Goal: Check status: Check status

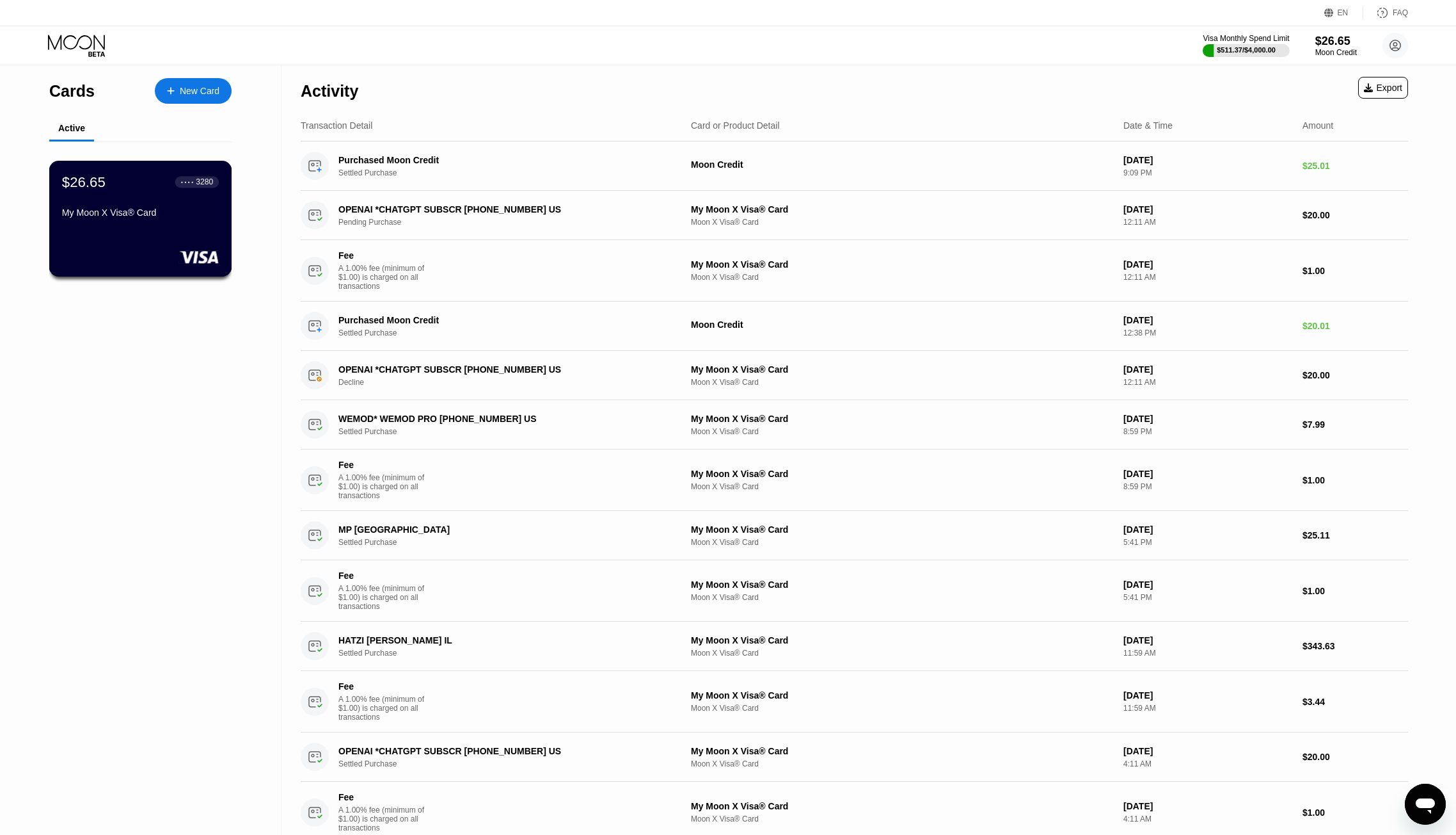
click at [155, 238] on div "$26.65 ● ● ● ● 3280 My Moon X Visa® Card" at bounding box center [140, 219] width 183 height 116
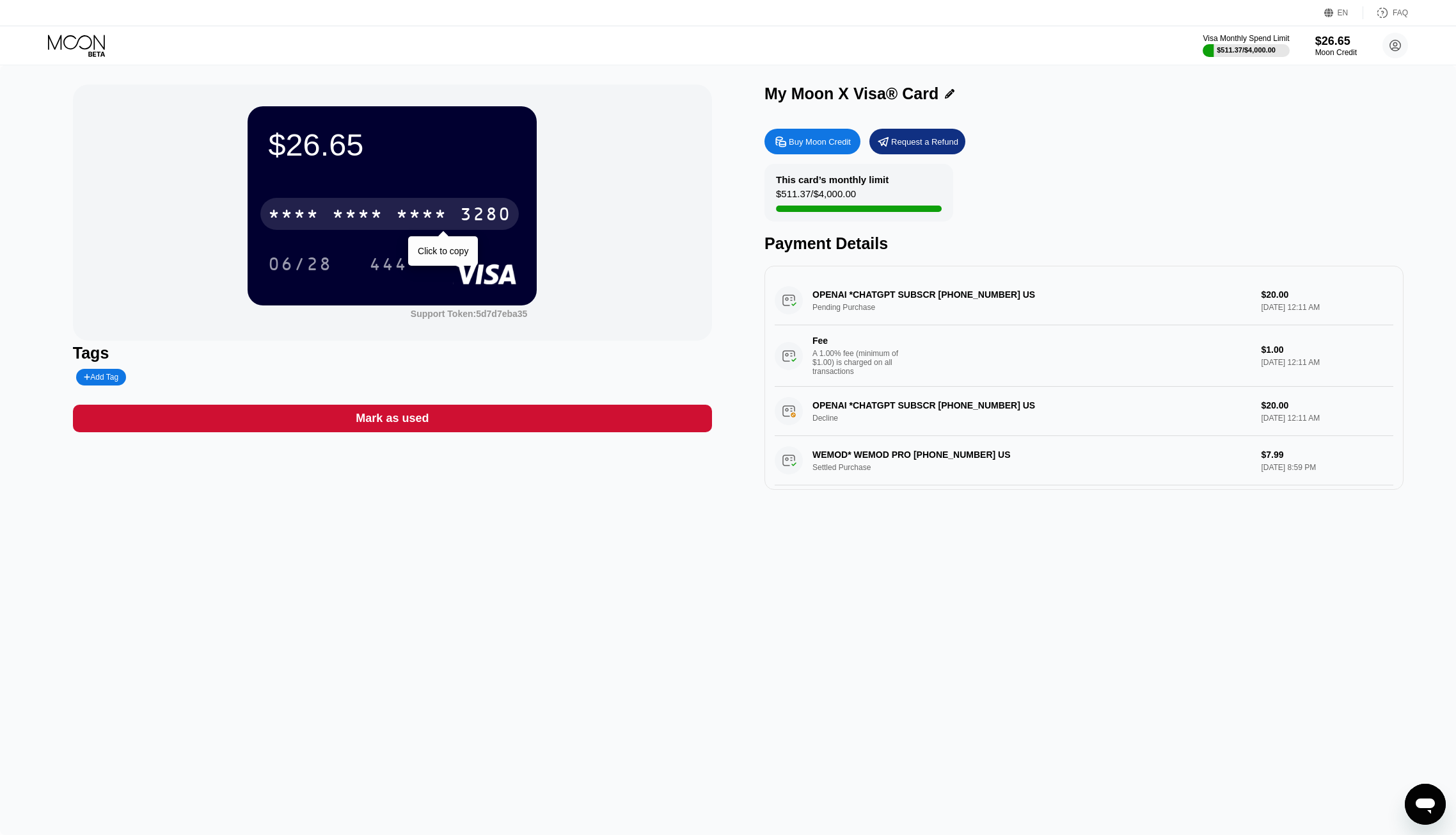
drag, startPoint x: 320, startPoint y: 217, endPoint x: 328, endPoint y: 217, distance: 8.0
click at [320, 217] on div "* * * * * * * * * * * * 3280" at bounding box center [389, 214] width 259 height 32
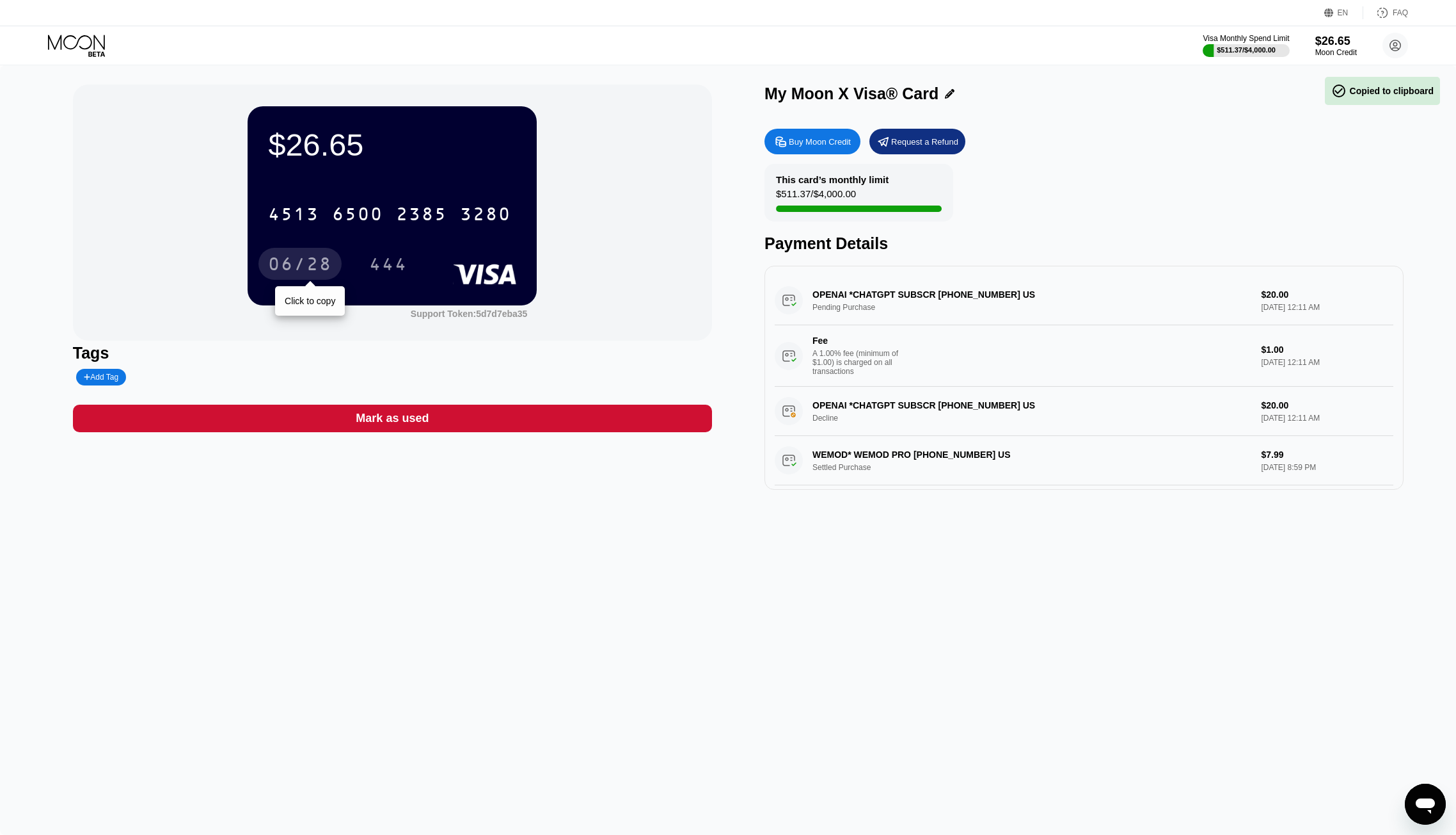
click at [286, 273] on div "06/28" at bounding box center [300, 265] width 64 height 20
